Goal: Find specific page/section: Find specific page/section

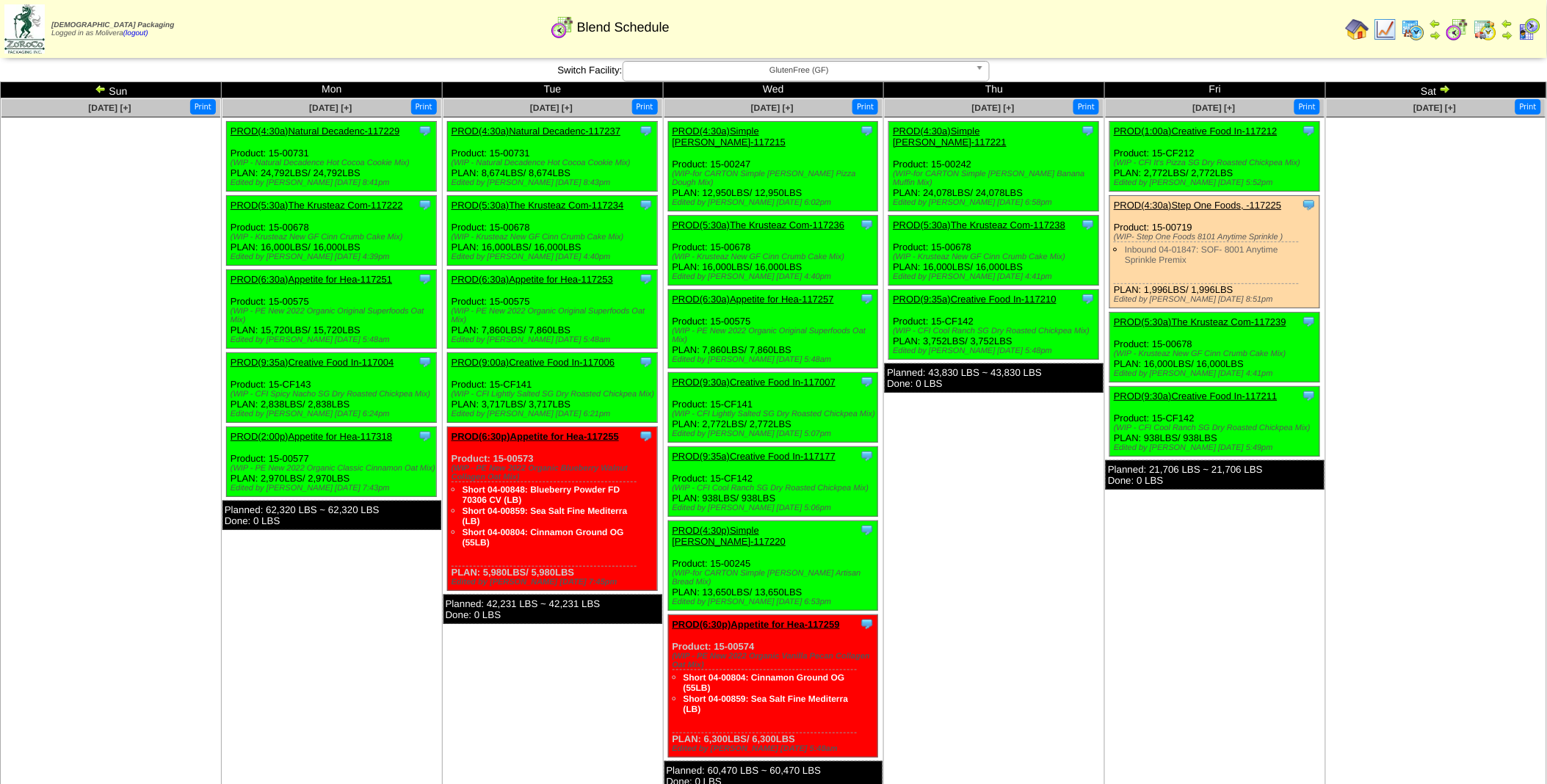
click at [1233, 31] on img at bounding box center [1413, 29] width 24 height 24
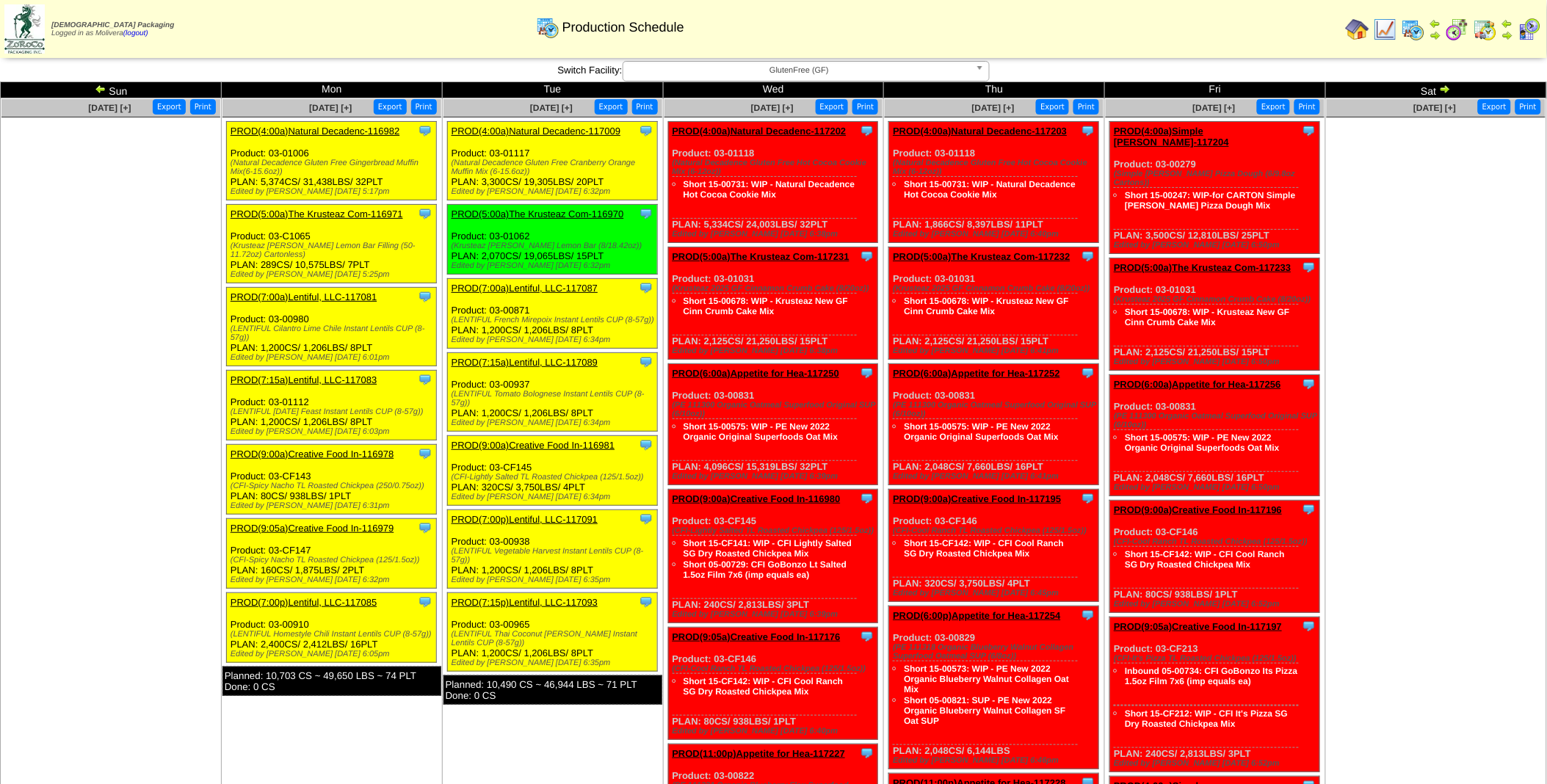
click at [102, 89] on img at bounding box center [100, 89] width 11 height 11
